Goal: Transaction & Acquisition: Subscribe to service/newsletter

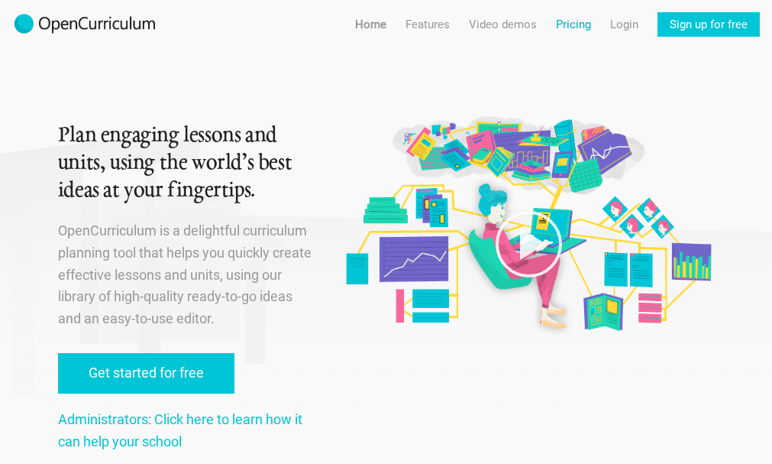
click at [585, 21] on link "Pricing" at bounding box center [573, 24] width 35 height 24
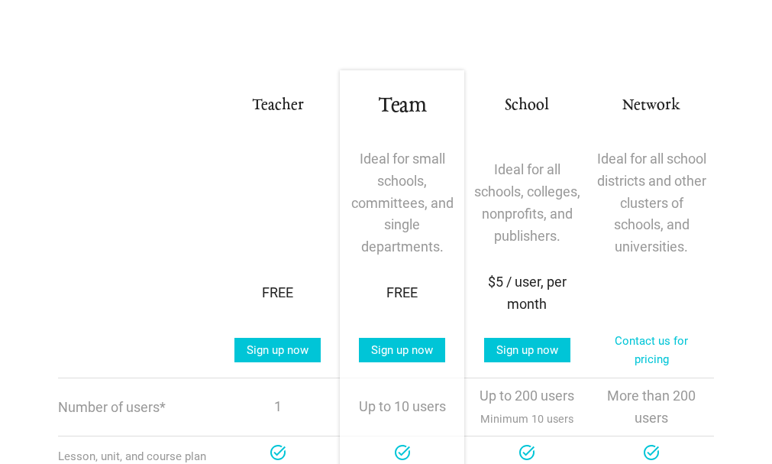
scroll to position [229, 0]
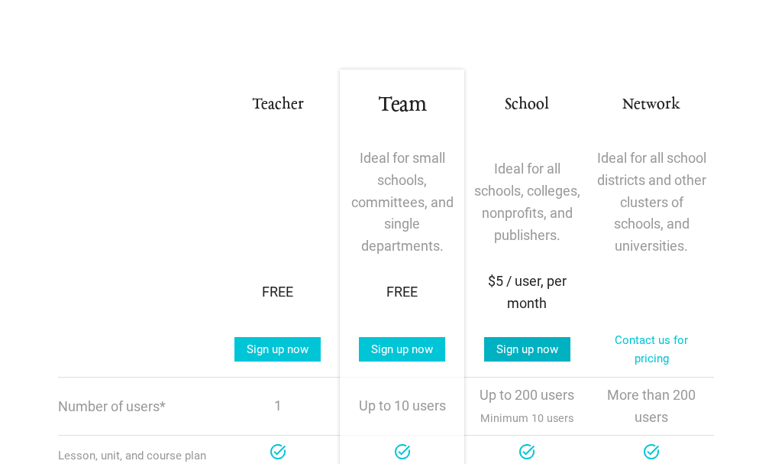
click at [534, 342] on link "Sign up now" at bounding box center [527, 349] width 86 height 24
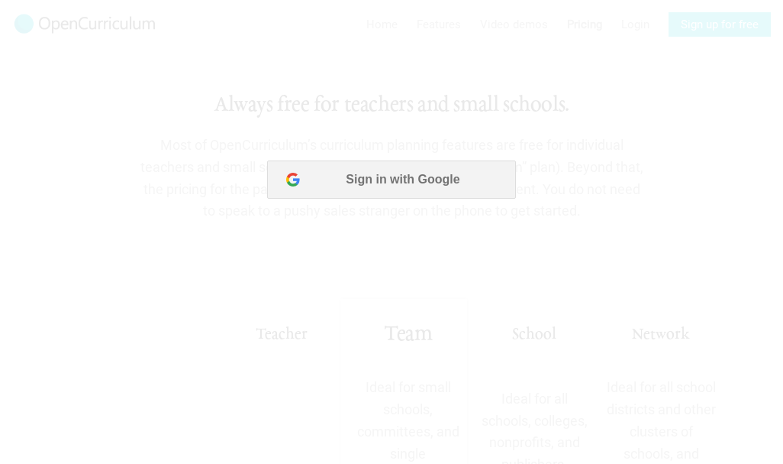
scroll to position [0, 0]
click at [305, 173] on button "Sign in with Google" at bounding box center [391, 179] width 248 height 38
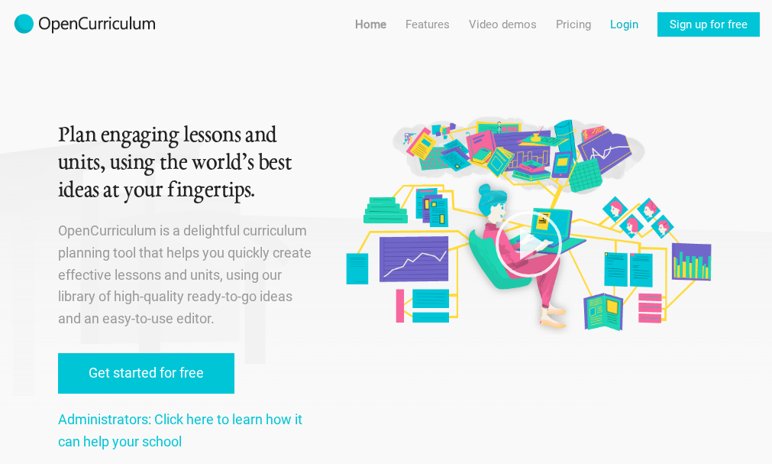
click at [634, 18] on link "Login" at bounding box center [624, 24] width 28 height 24
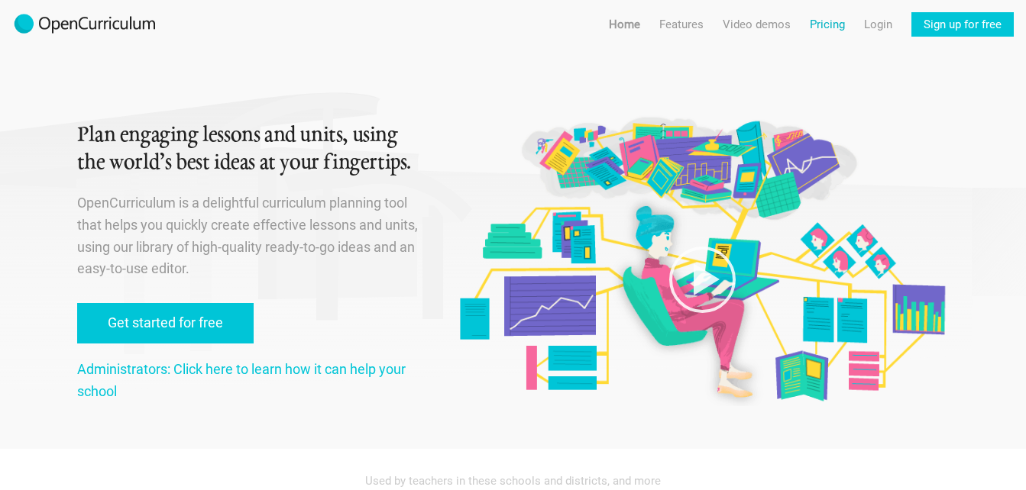
click at [835, 26] on link "Pricing" at bounding box center [826, 24] width 35 height 24
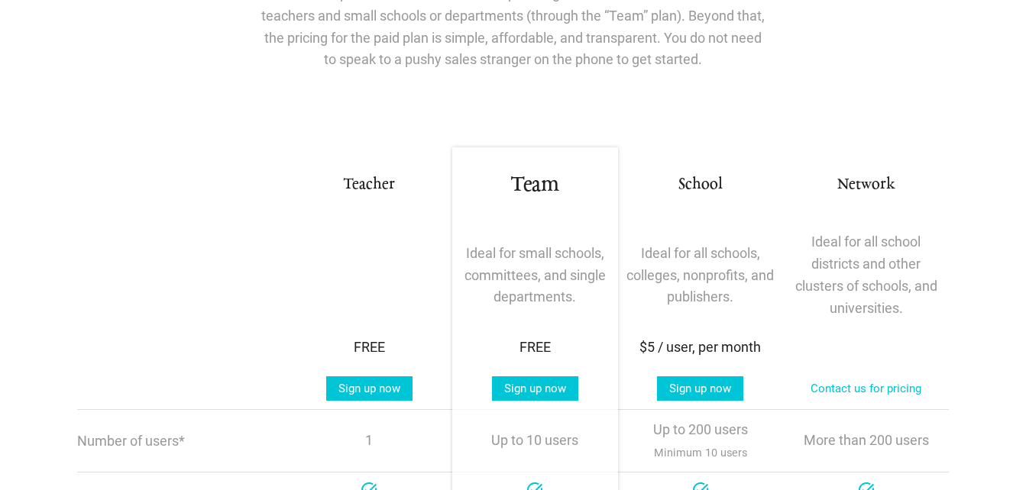
scroll to position [153, 0]
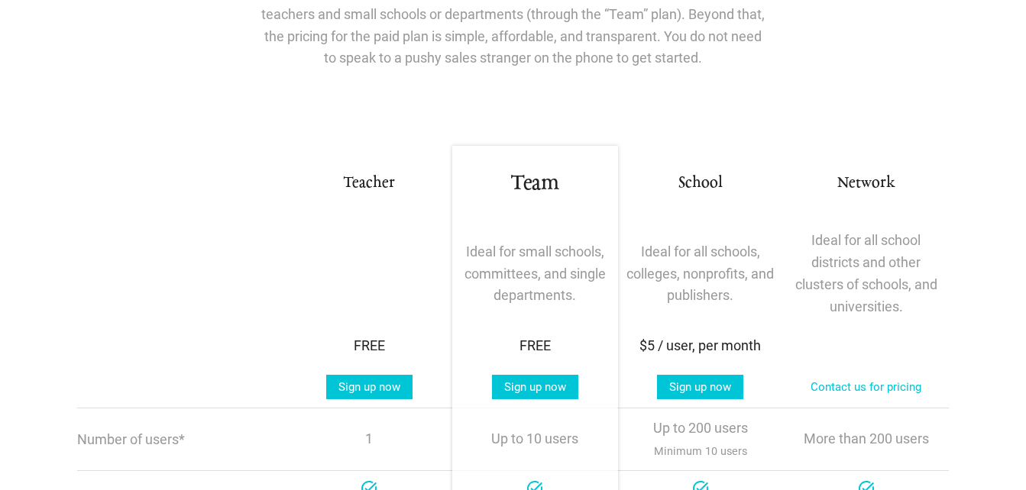
click at [710, 347] on div "$5 / user, per month" at bounding box center [700, 346] width 148 height 22
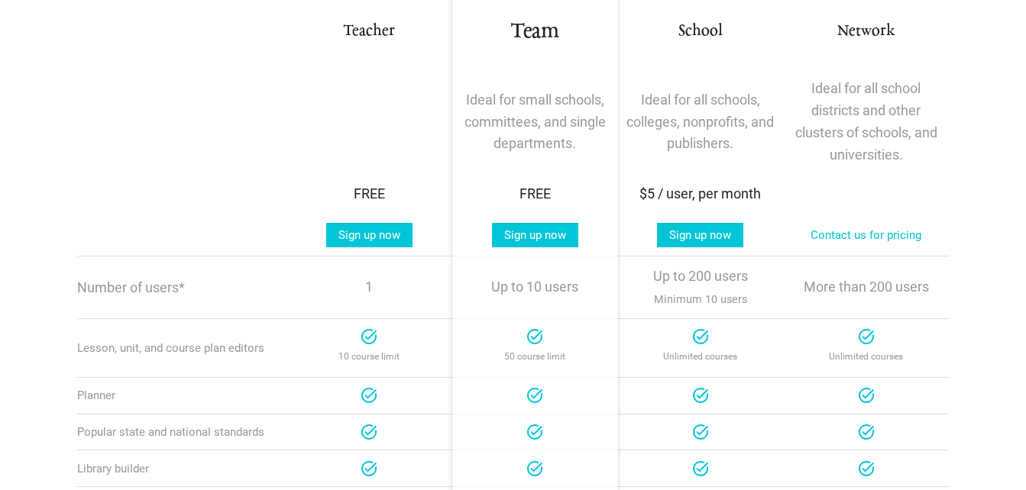
scroll to position [305, 0]
click at [697, 333] on div at bounding box center [700, 336] width 18 height 18
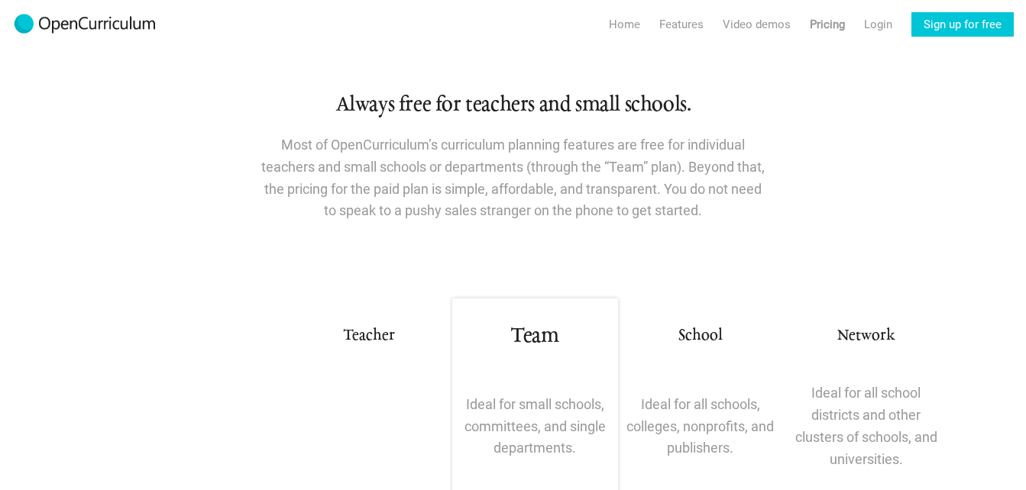
scroll to position [229, 0]
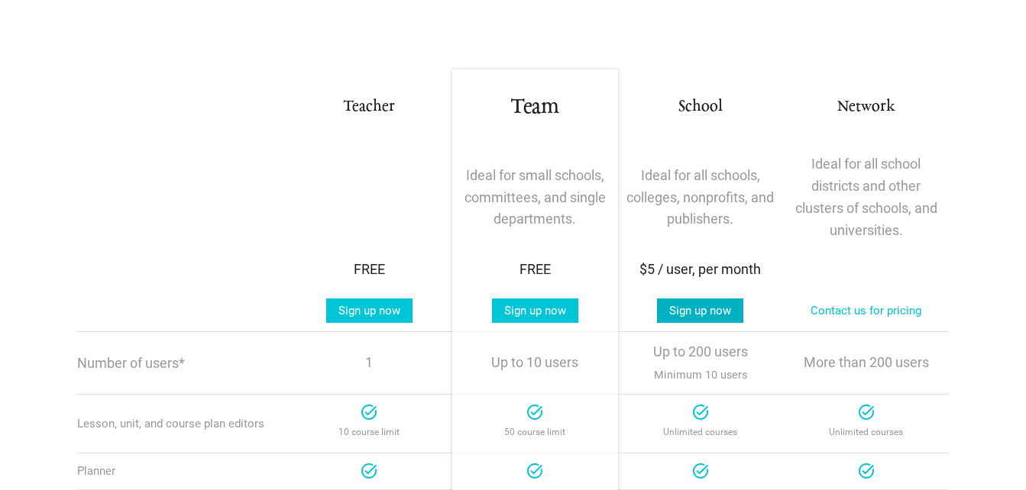
click at [712, 299] on link "Sign up now" at bounding box center [700, 311] width 86 height 24
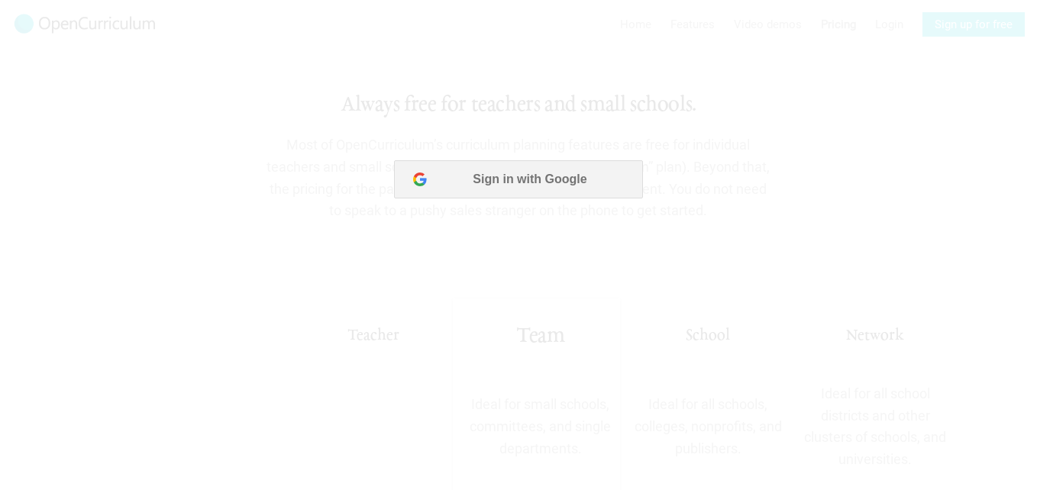
scroll to position [0, 0]
click at [473, 193] on button "Sign in with Google" at bounding box center [518, 179] width 248 height 38
